Goal: Find contact information: Find contact information

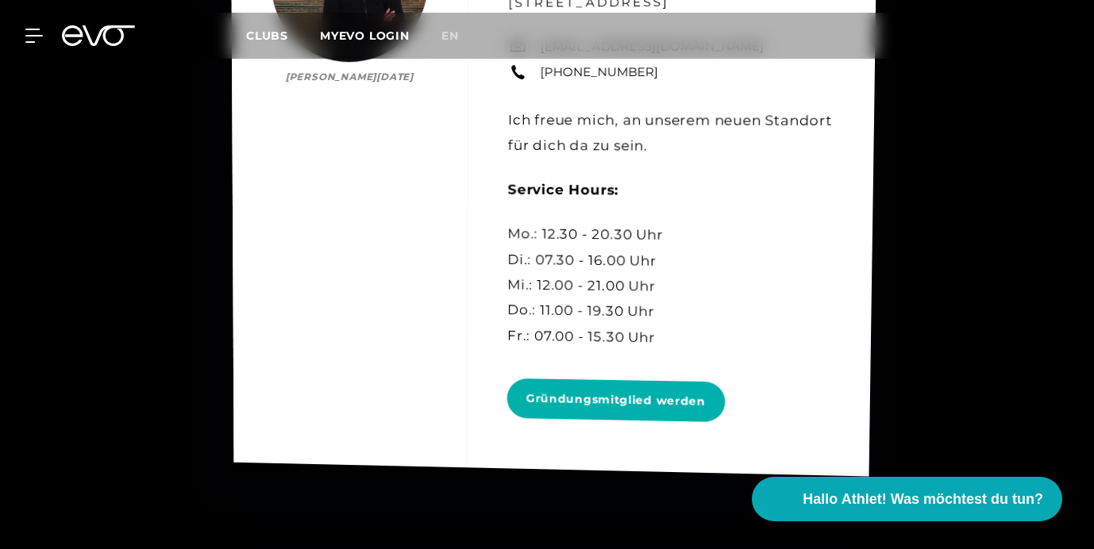
scroll to position [6750, 0]
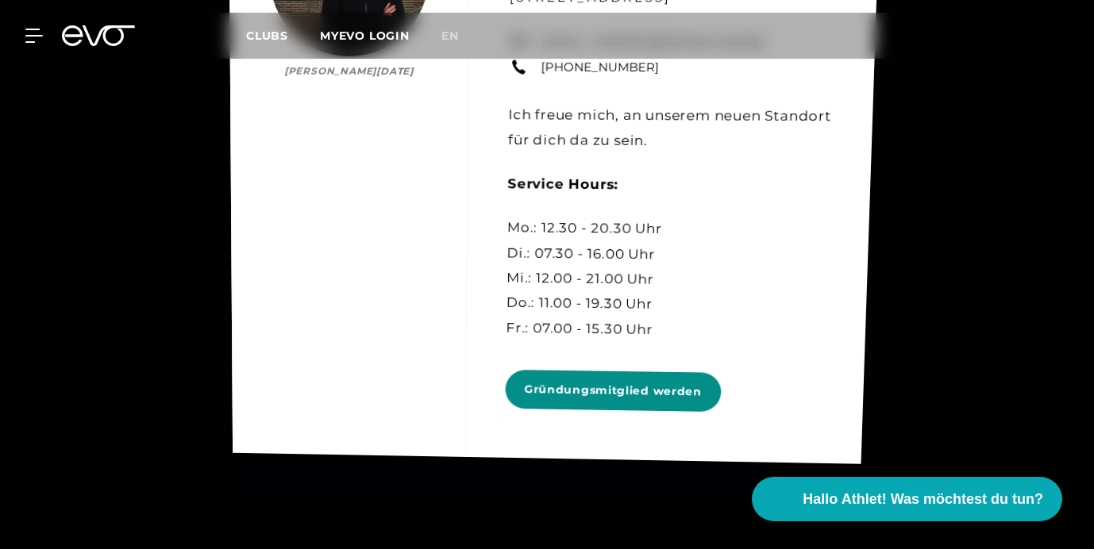
click at [608, 382] on span "Gründungsmitglied werden" at bounding box center [613, 391] width 178 height 19
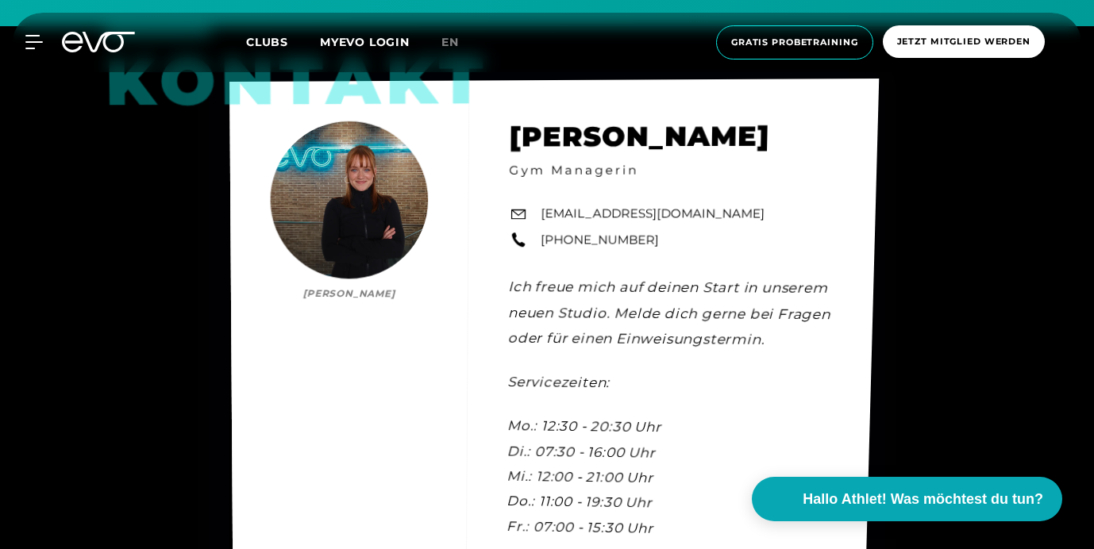
scroll to position [4301, 0]
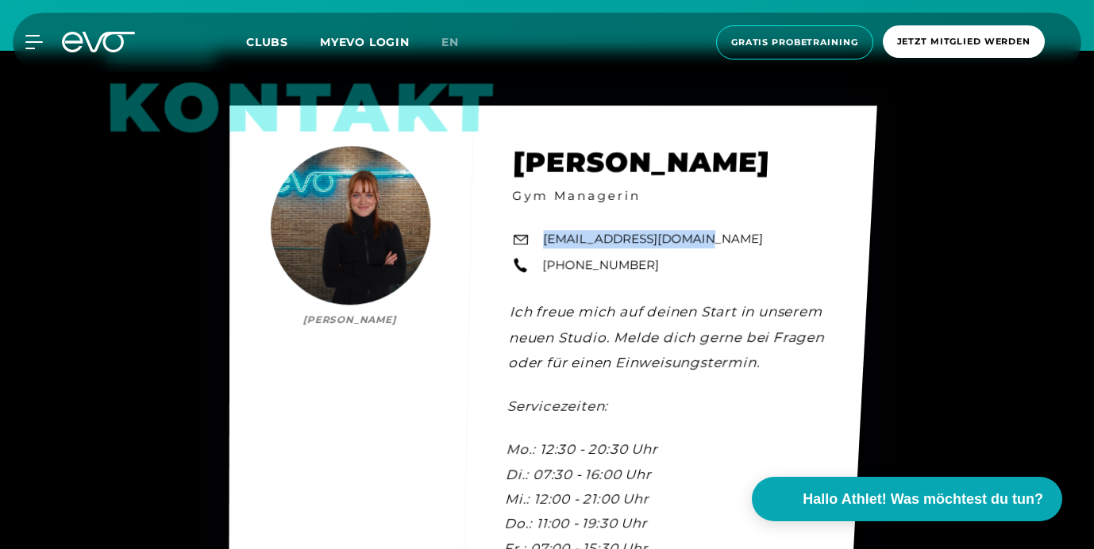
drag, startPoint x: 722, startPoint y: 220, endPoint x: 532, endPoint y: 218, distance: 189.7
click at [532, 218] on div "Kontakt [PERSON_NAME] [PERSON_NAME] Gym Managerin [EMAIL_ADDRESS][DOMAIN_NAME] …" at bounding box center [553, 361] width 648 height 511
copy link "[EMAIL_ADDRESS][DOMAIN_NAME]"
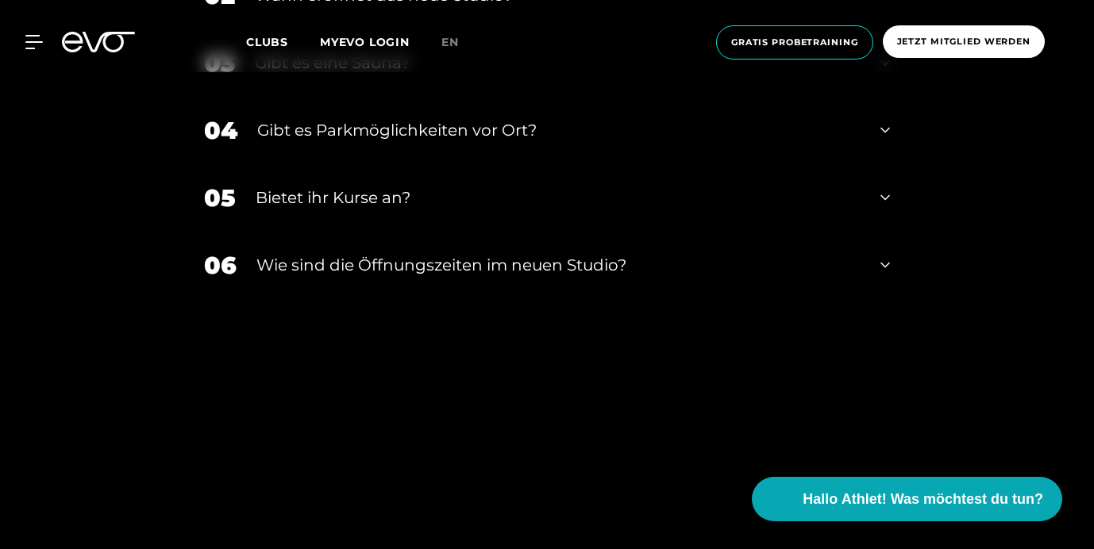
scroll to position [5356, 0]
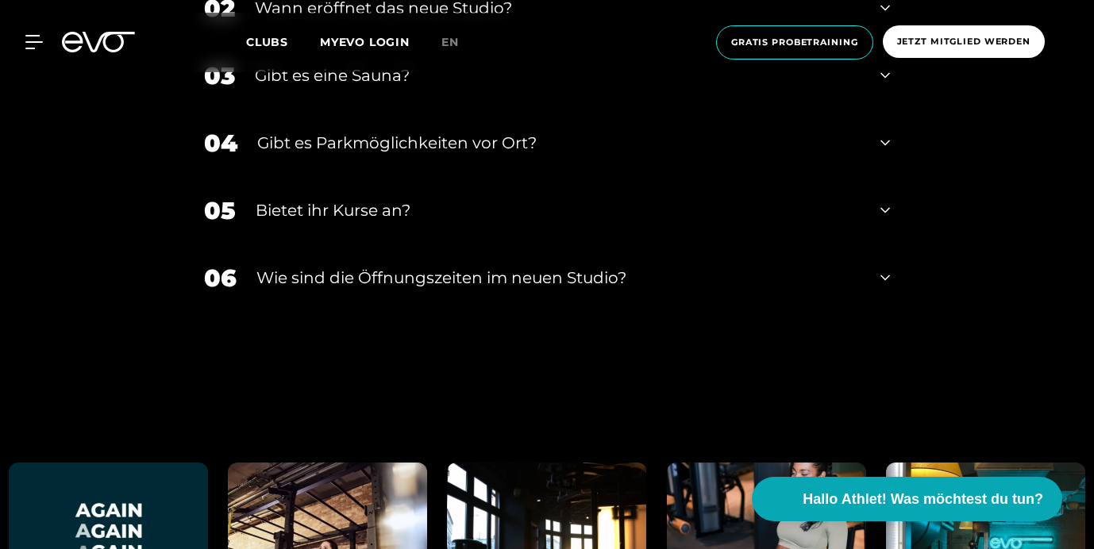
click at [477, 204] on div "05 Bietet ihr [DEMOGRAPHIC_DATA]?" at bounding box center [547, 210] width 718 height 67
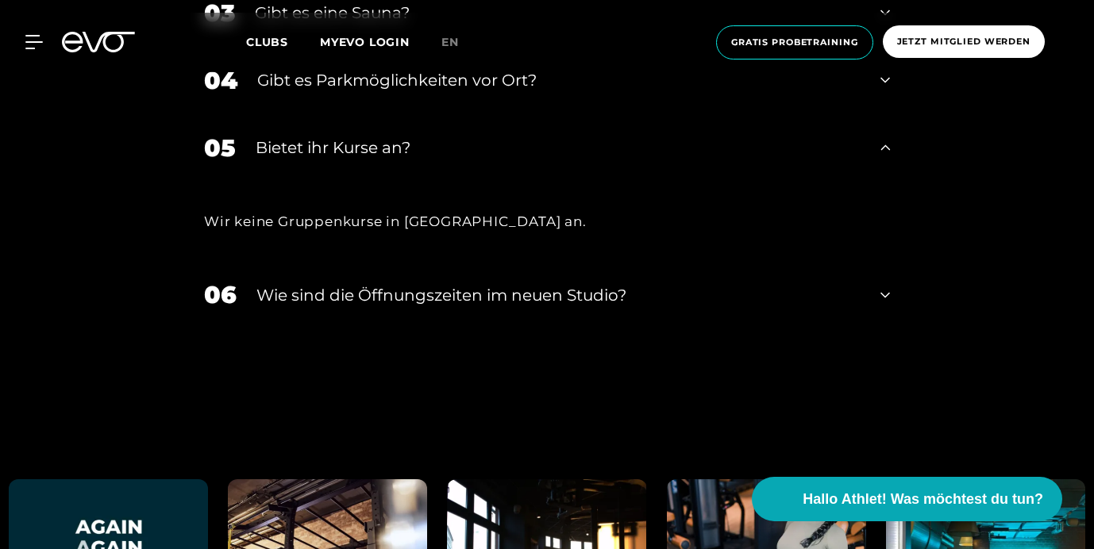
scroll to position [5419, 0]
click at [456, 305] on div "​Wie sind die Öffnungszeiten im neuen Studio?" at bounding box center [558, 295] width 604 height 24
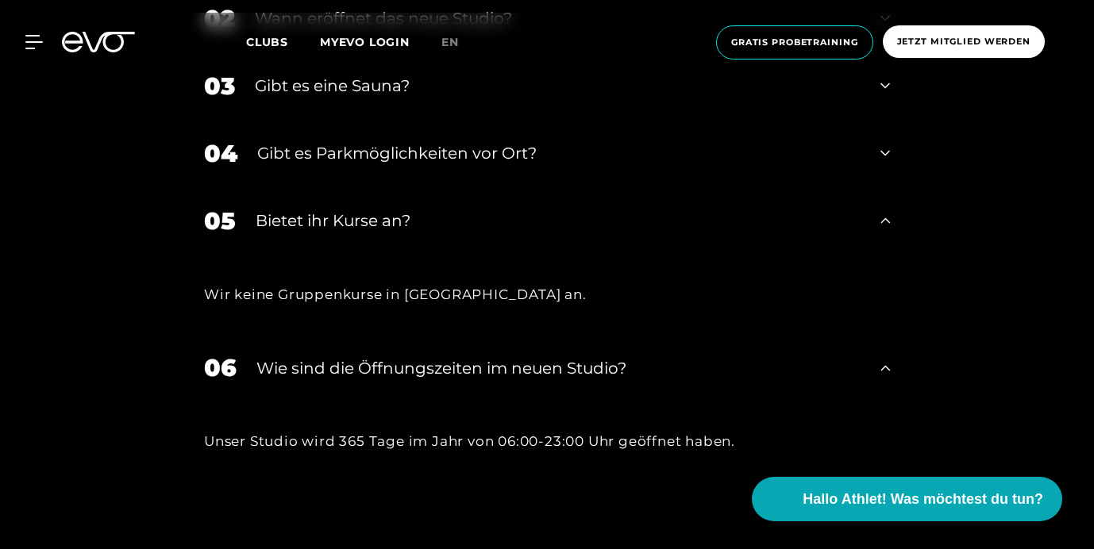
scroll to position [5333, 0]
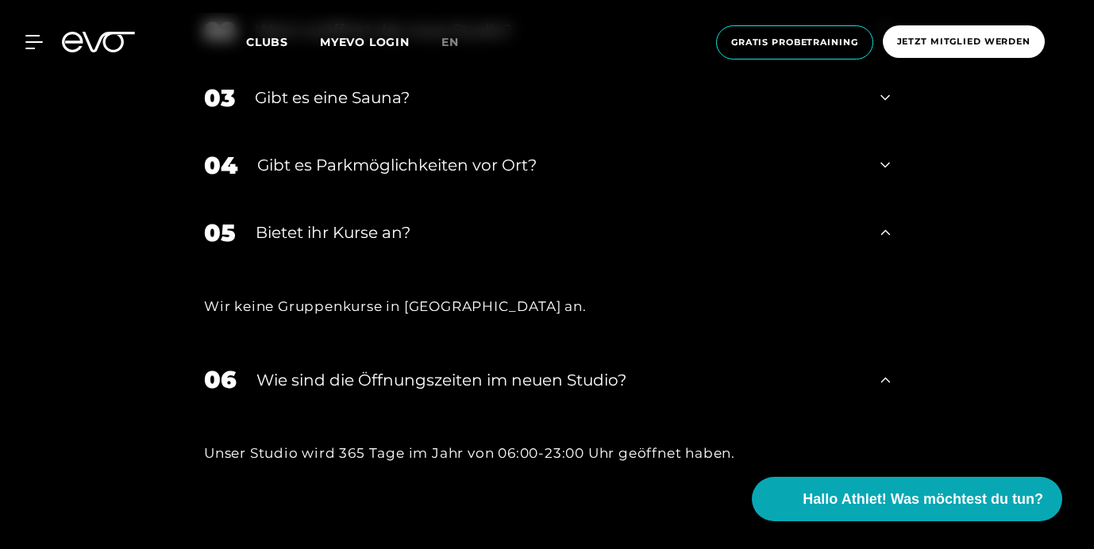
click at [440, 165] on div "Gibt es Parkmöglichkeiten vor Ort?" at bounding box center [558, 165] width 603 height 24
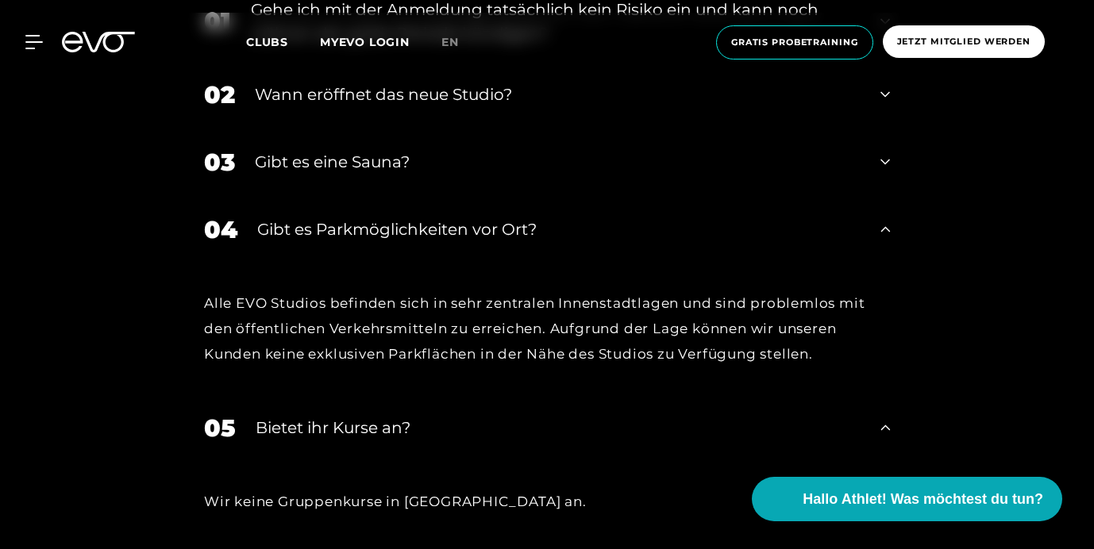
scroll to position [5260, 0]
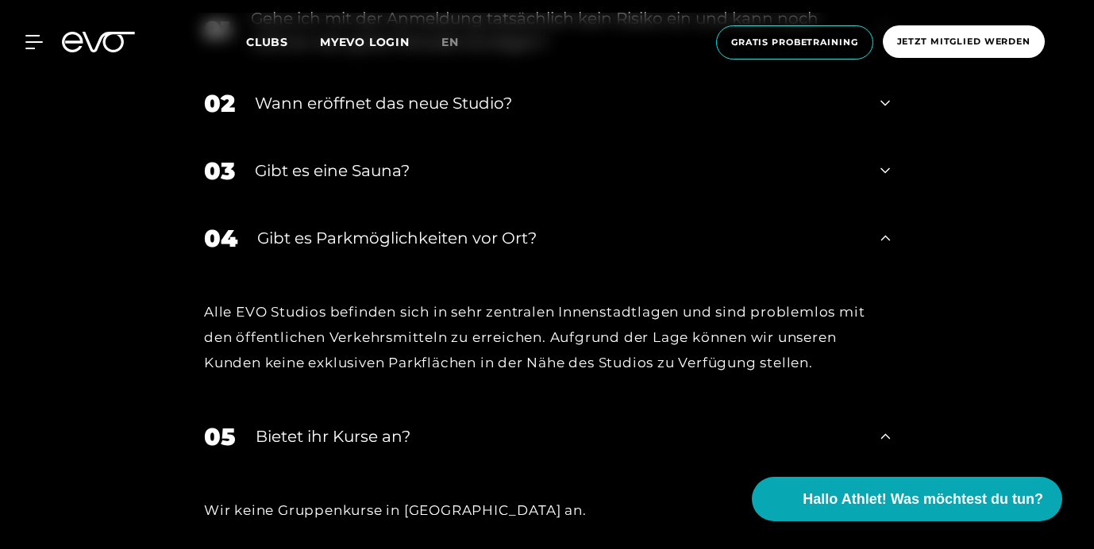
click at [440, 171] on div "Gibt es eine Sauna?" at bounding box center [558, 171] width 606 height 24
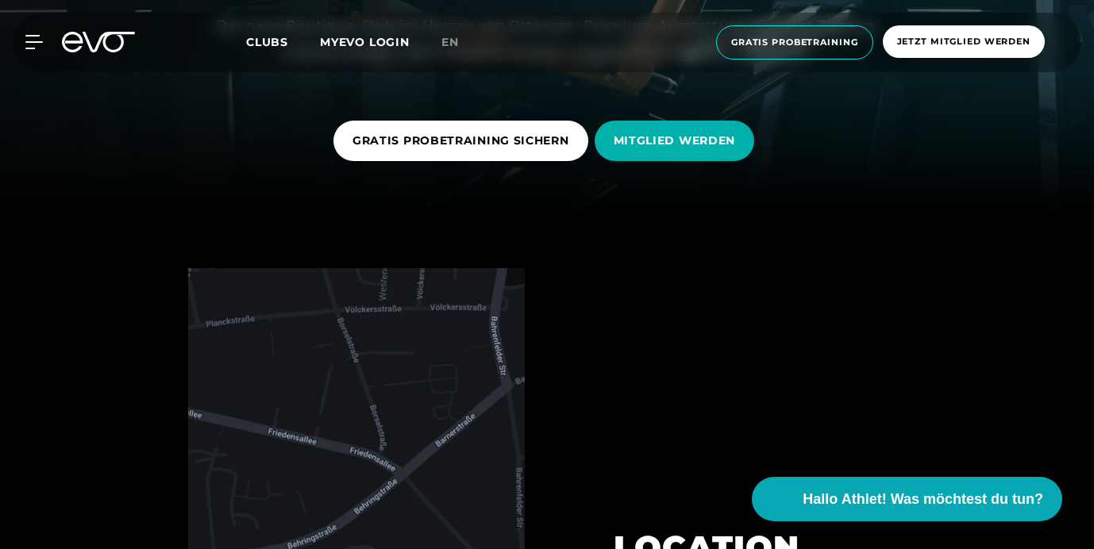
scroll to position [350, 0]
